Goal: Task Accomplishment & Management: Use online tool/utility

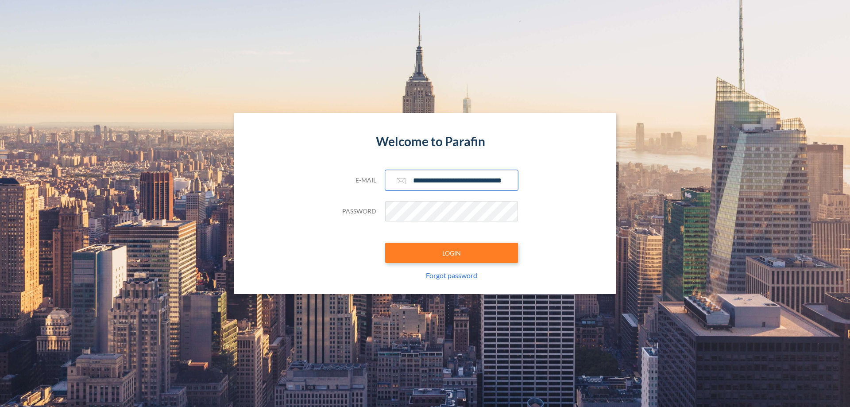
type input "**********"
click at [452, 253] on button "LOGIN" at bounding box center [451, 253] width 133 height 20
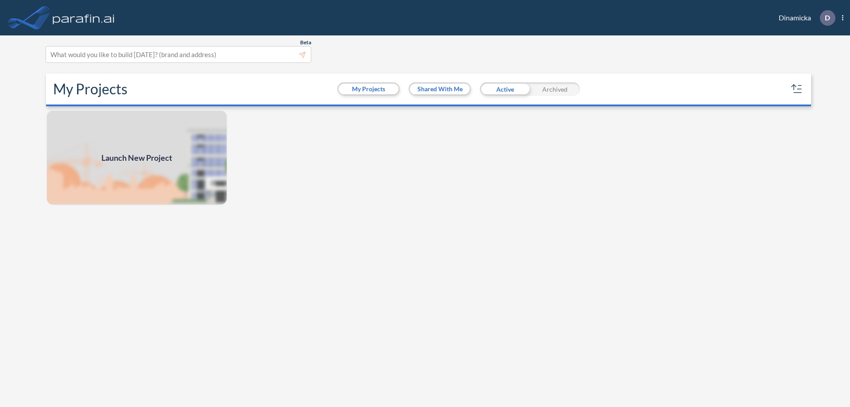
scroll to position [2, 0]
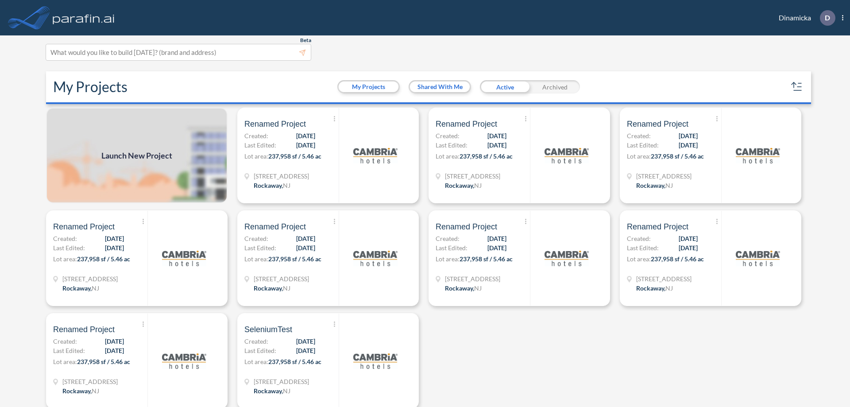
click at [137, 155] on span "Launch New Project" at bounding box center [136, 156] width 71 height 12
